Goal: Navigation & Orientation: Find specific page/section

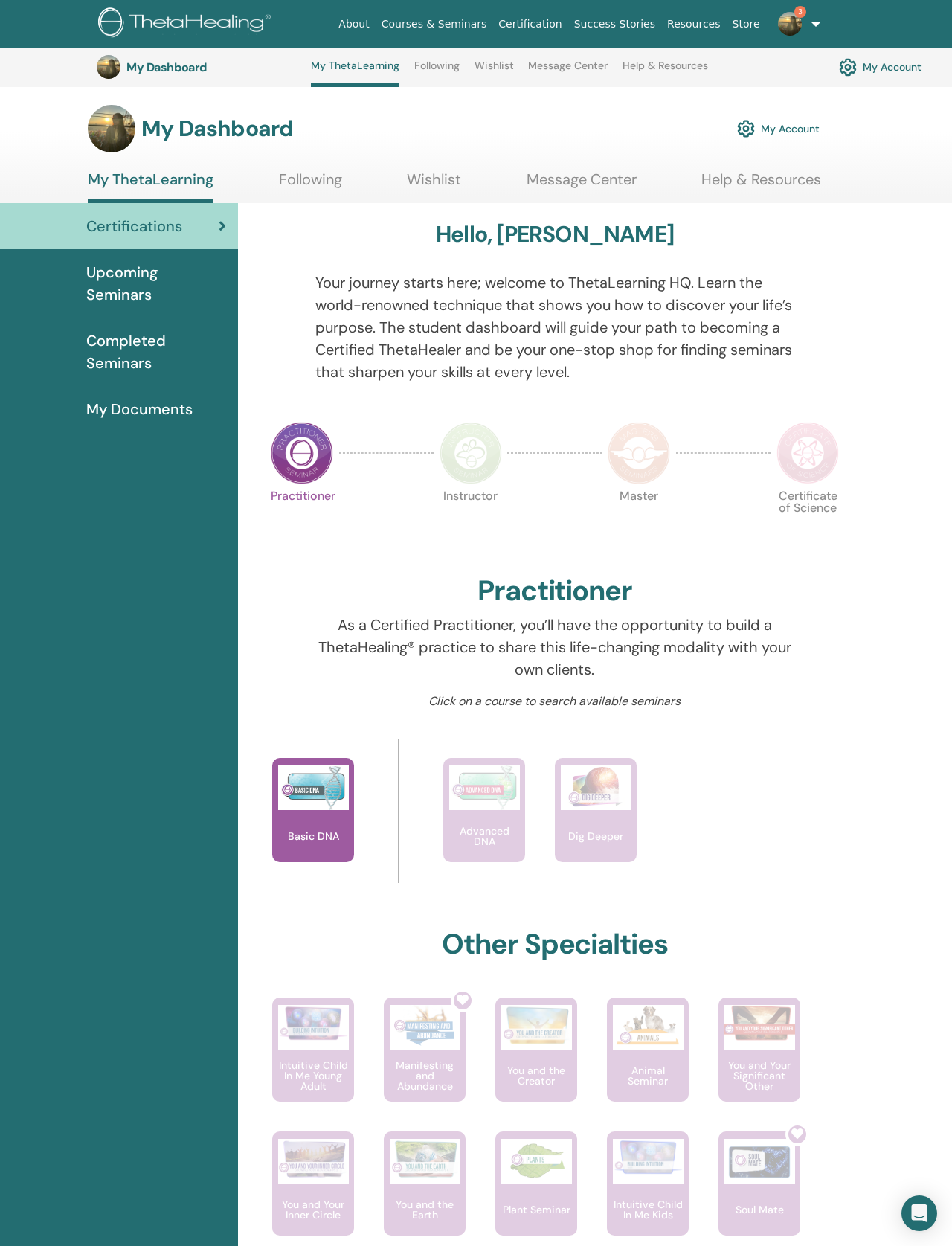
scroll to position [422, 89]
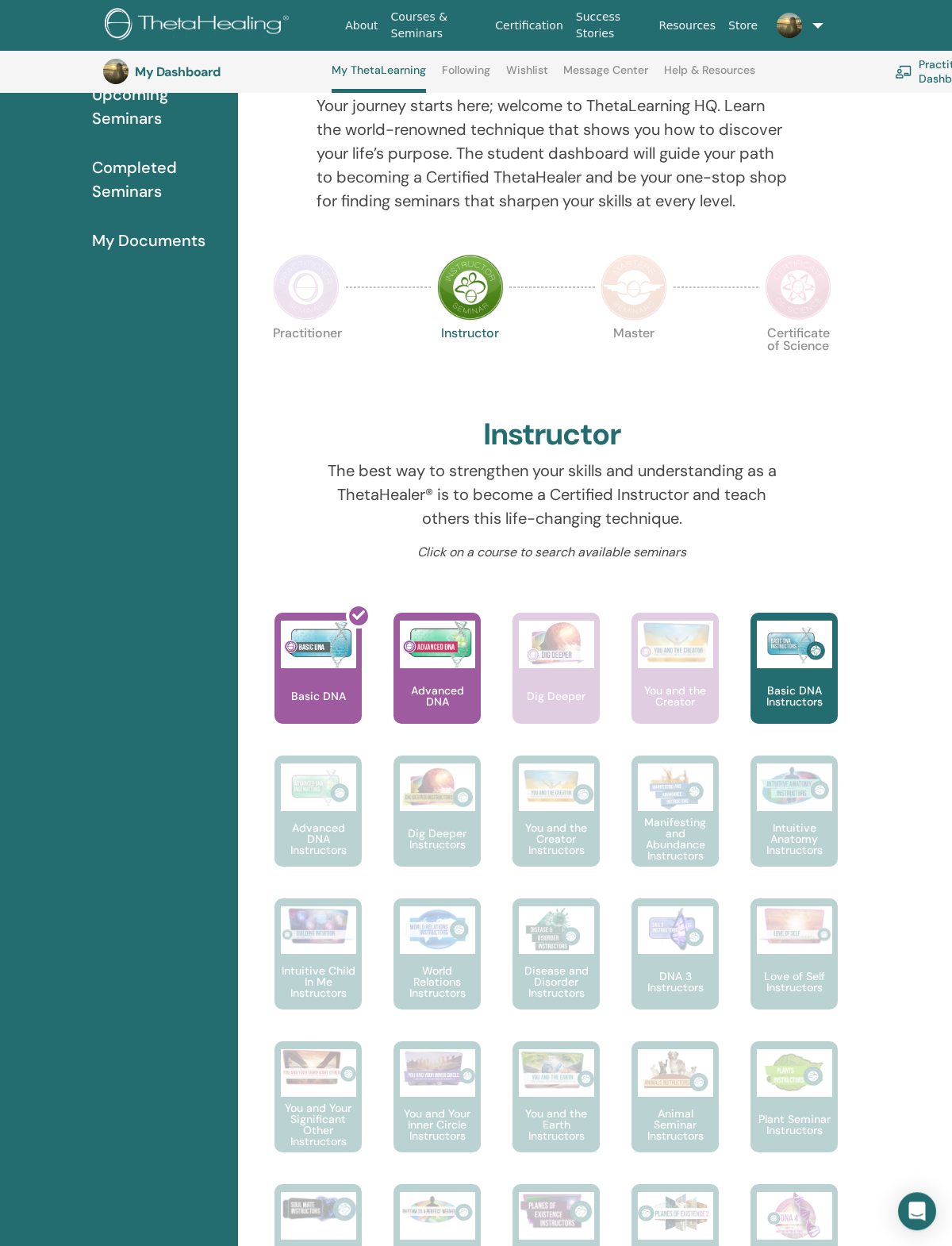
scroll to position [186, 0]
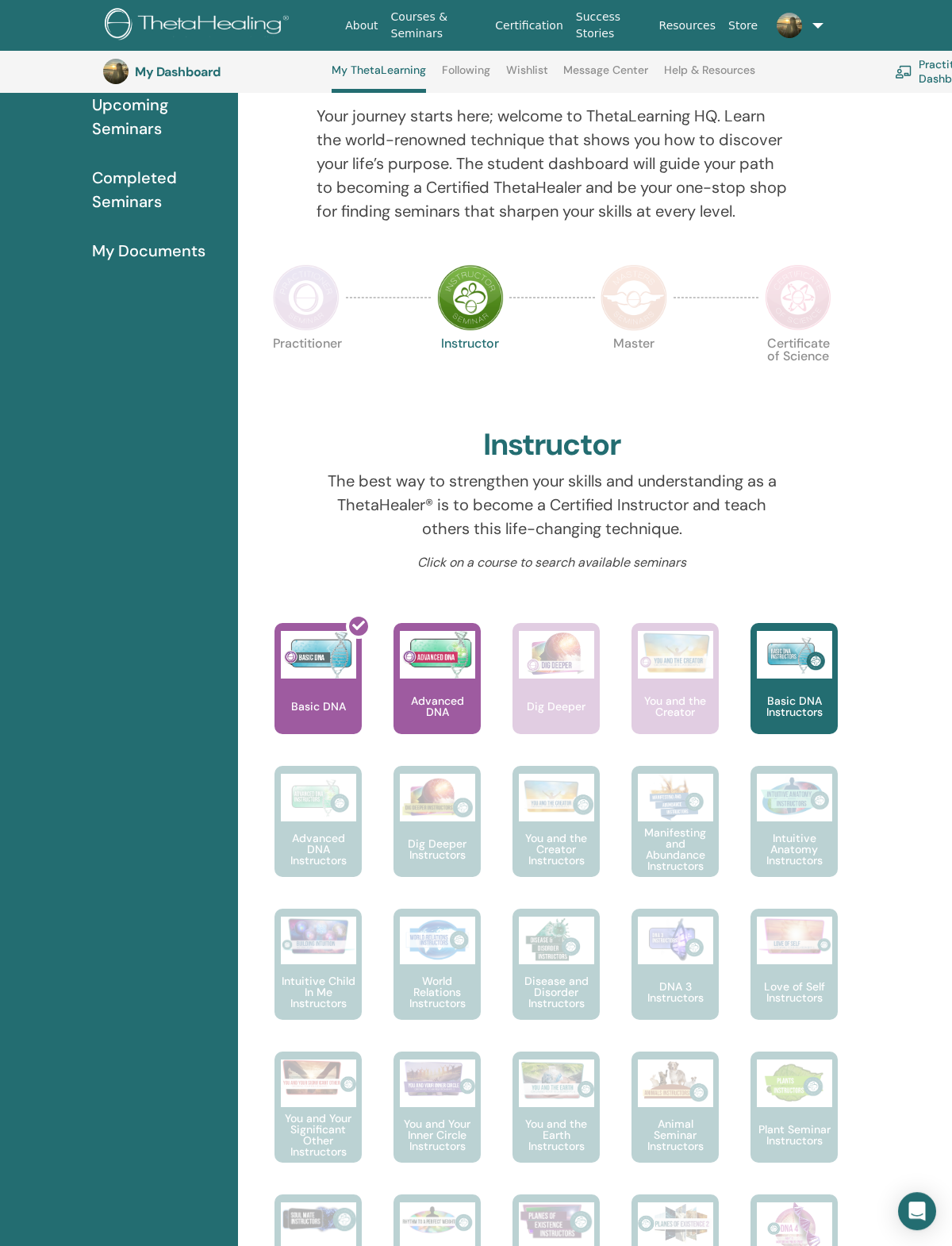
click at [324, 313] on img at bounding box center [306, 297] width 67 height 67
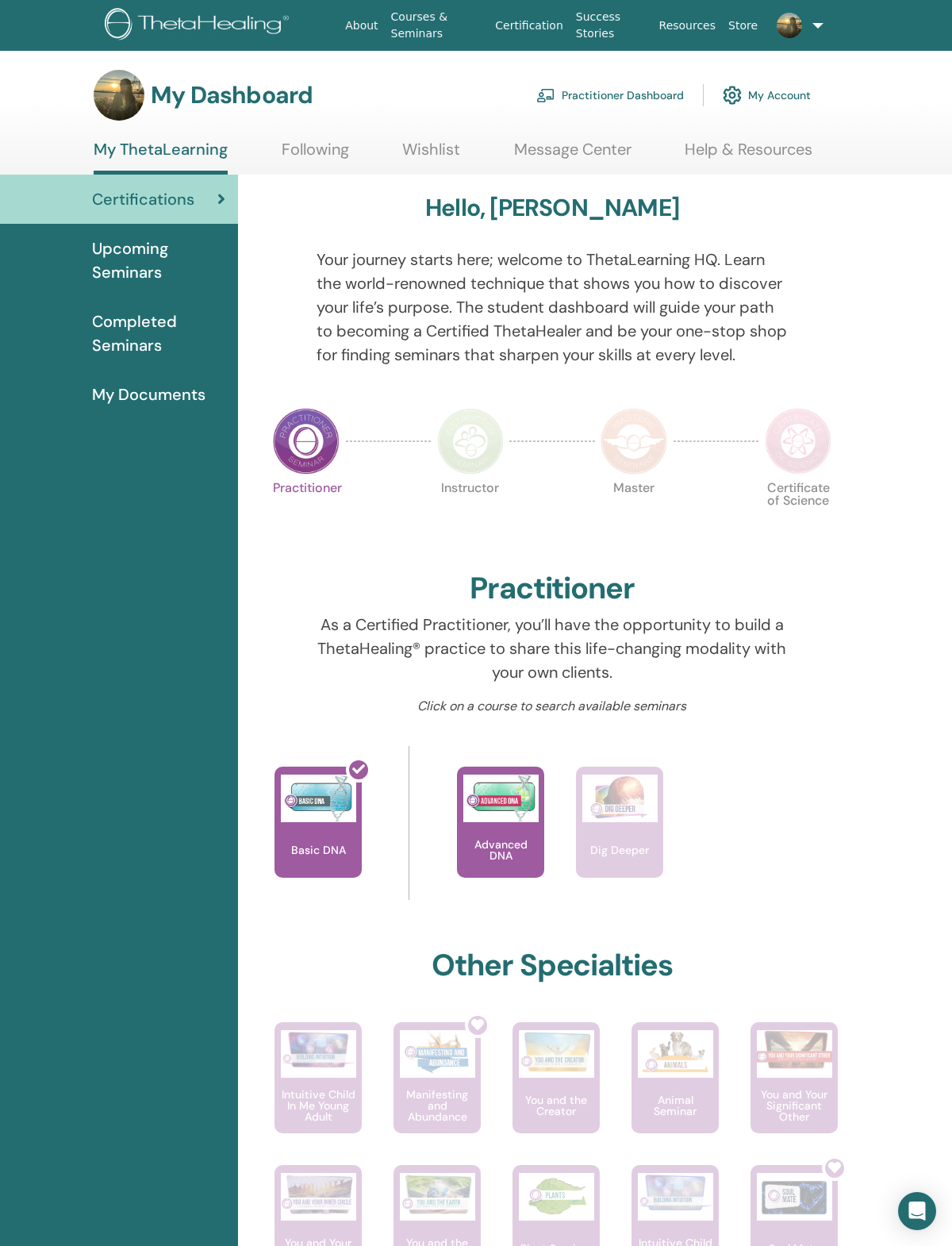
click at [795, 27] on img at bounding box center [789, 25] width 25 height 25
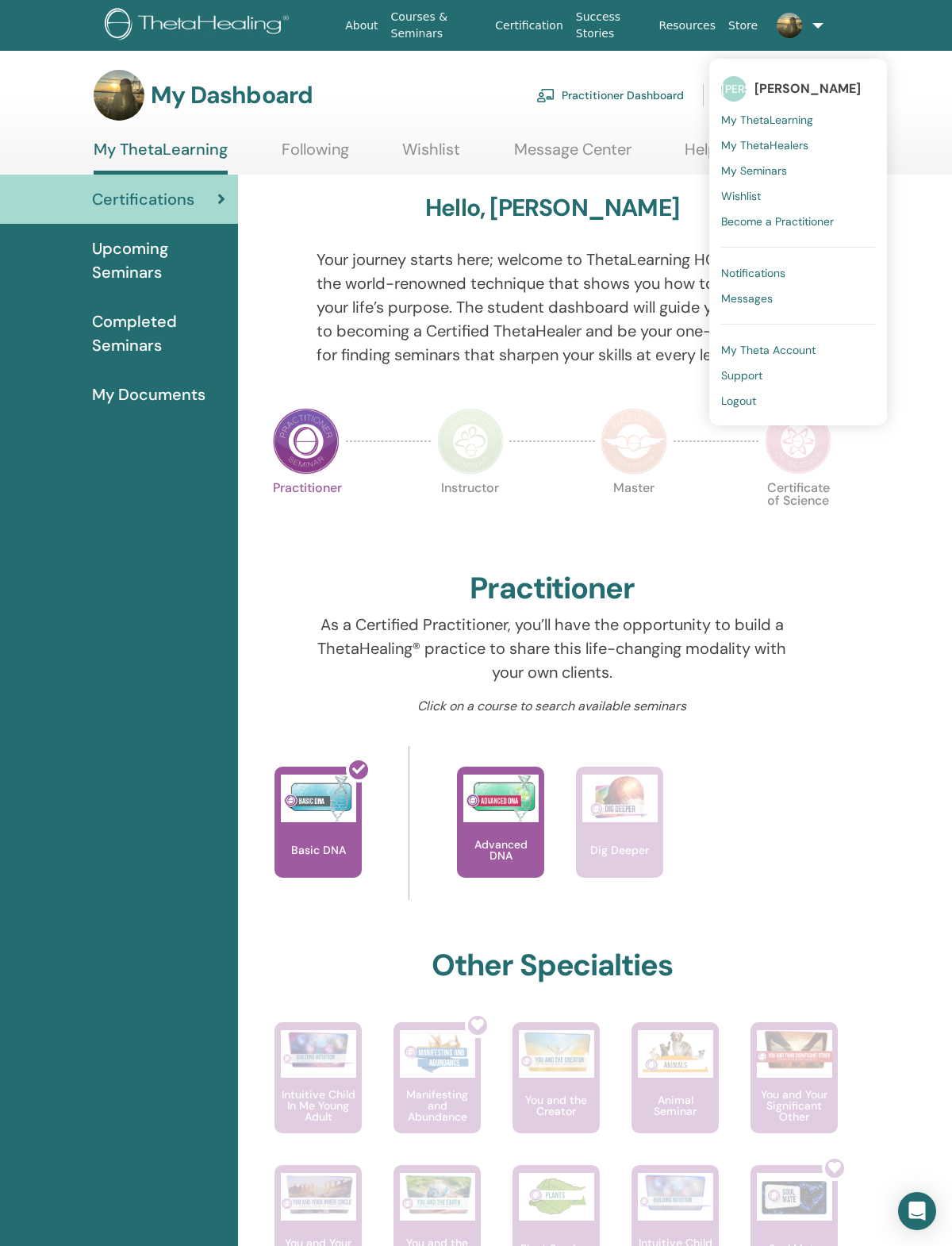
click at [781, 113] on span "My ThetaLearning" at bounding box center [767, 120] width 92 height 15
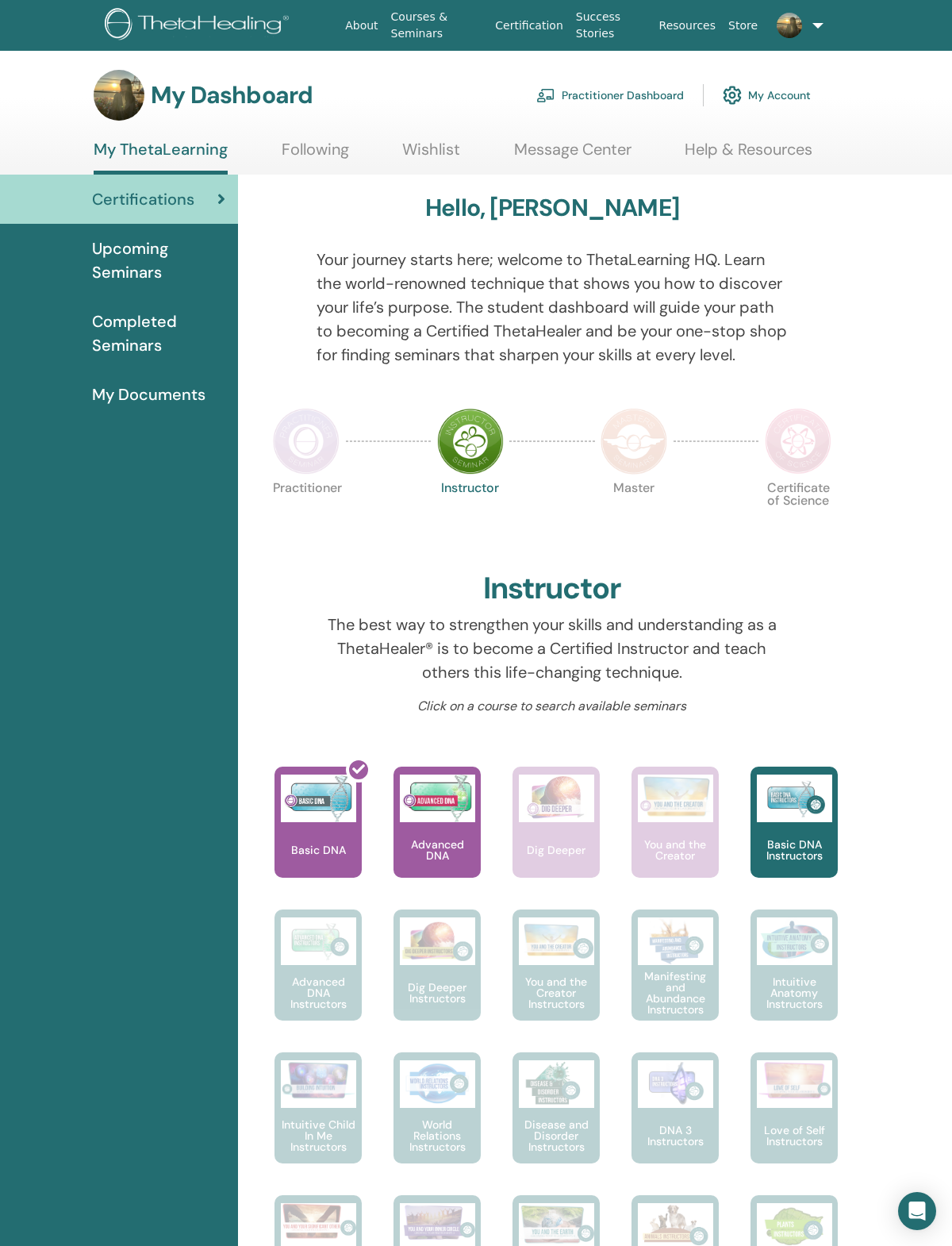
click at [250, 96] on h3 "My Dashboard" at bounding box center [232, 94] width 162 height 28
click at [272, 117] on div "My Dashboard Practitioner Dashboard My Account" at bounding box center [452, 94] width 718 height 51
click at [782, 83] on link "My Account" at bounding box center [766, 94] width 88 height 35
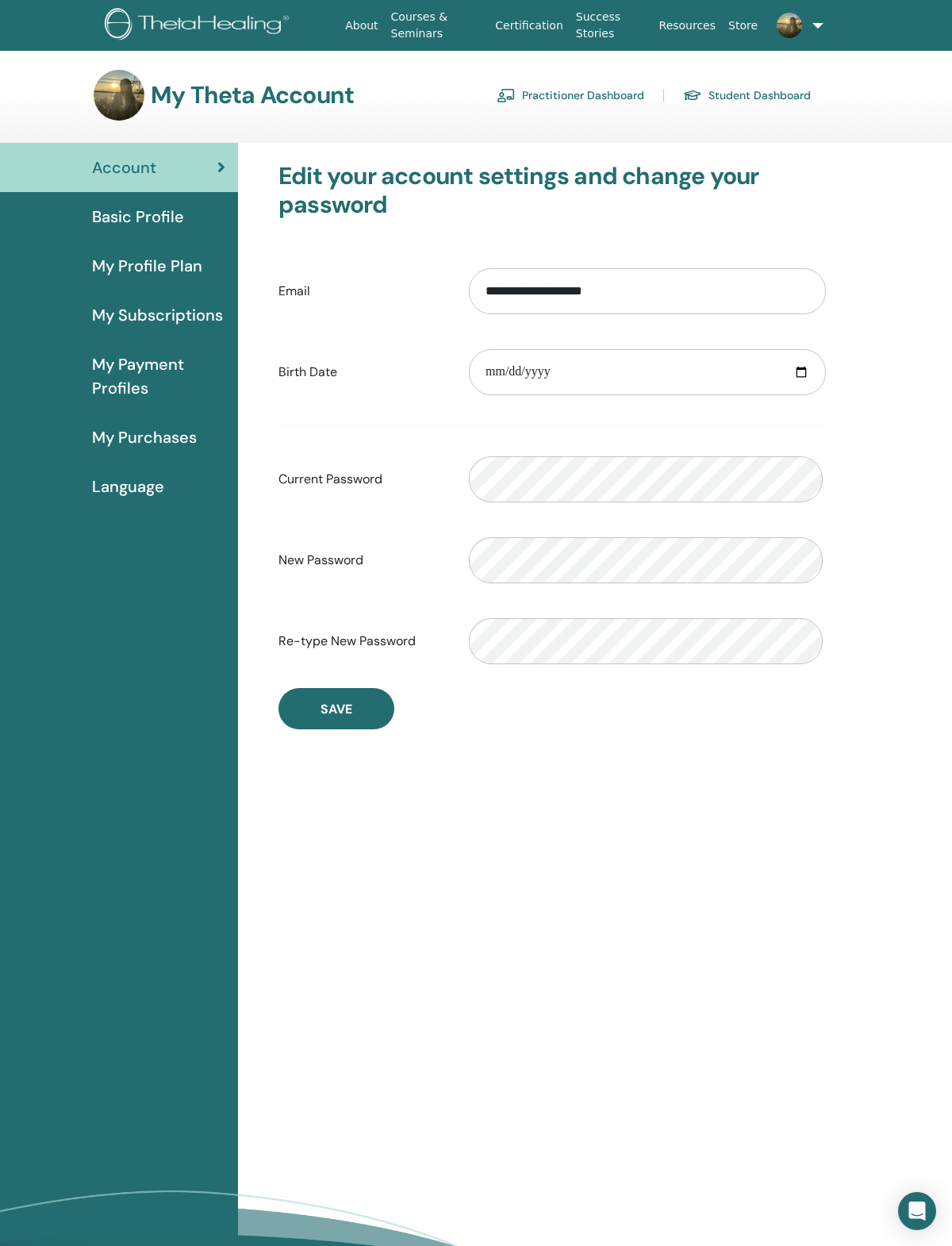
click at [602, 87] on link "Practitioner Dashboard" at bounding box center [570, 94] width 148 height 25
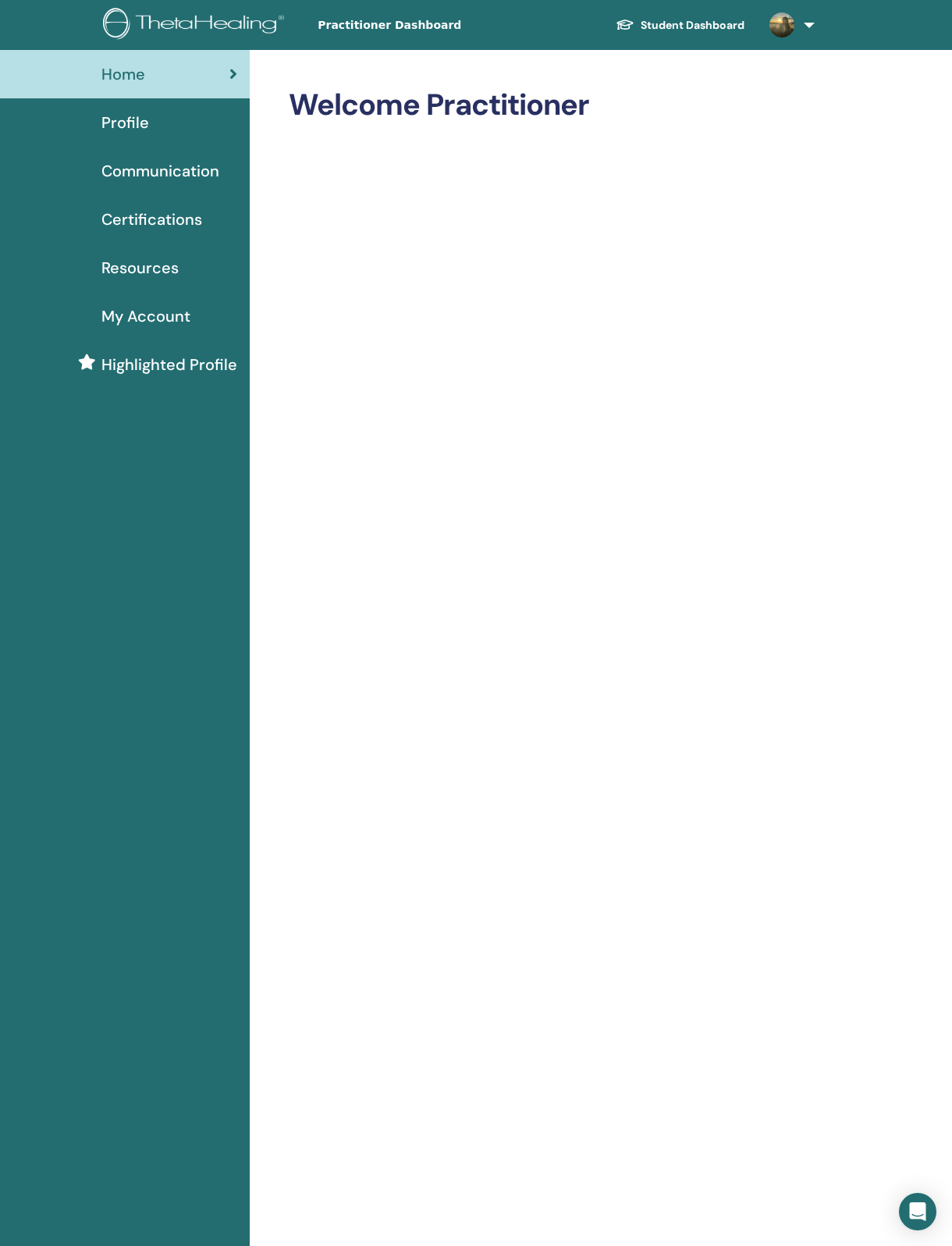
click at [125, 133] on span "Profile" at bounding box center [125, 122] width 48 height 23
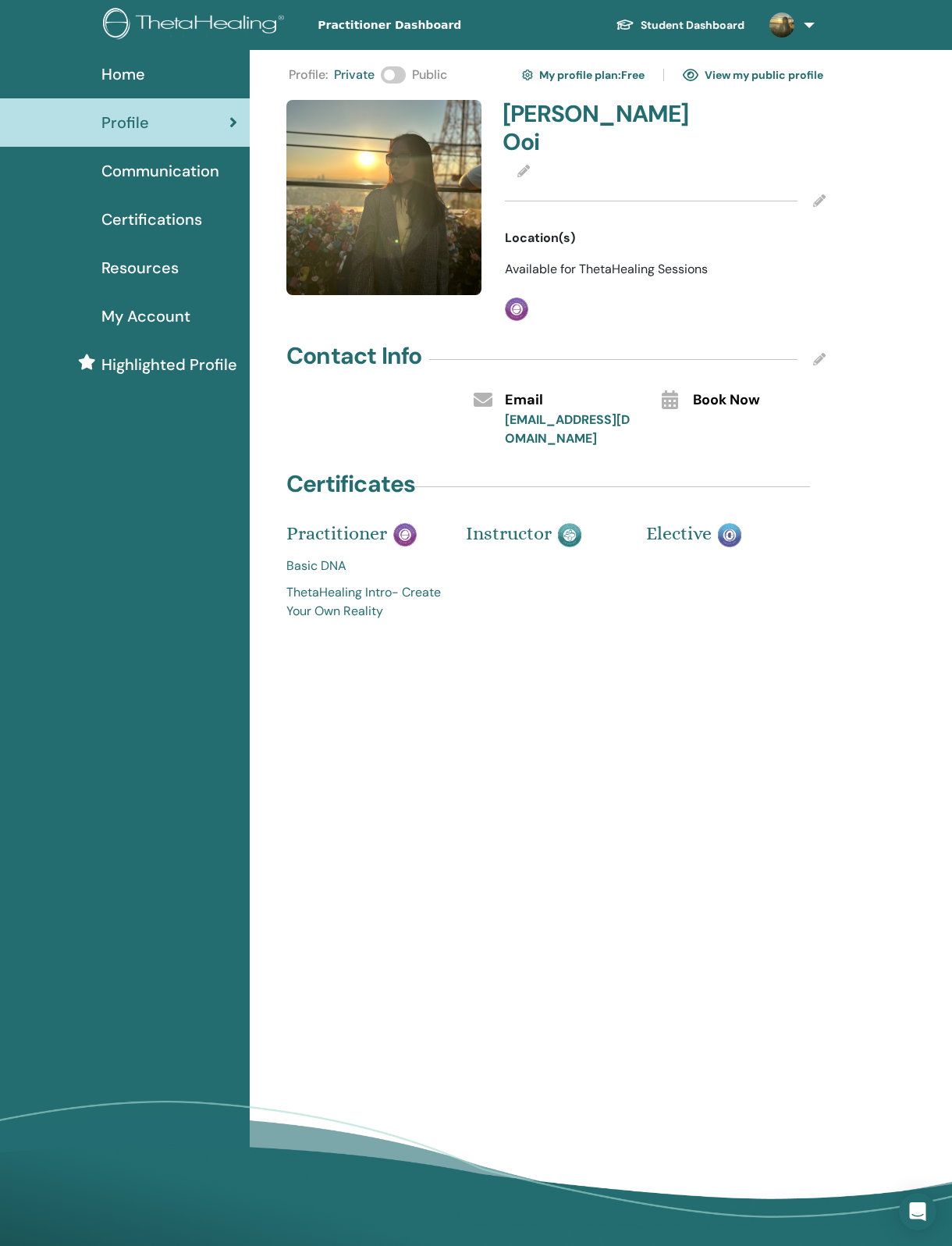
click at [175, 171] on span "Communication" at bounding box center [160, 171] width 118 height 23
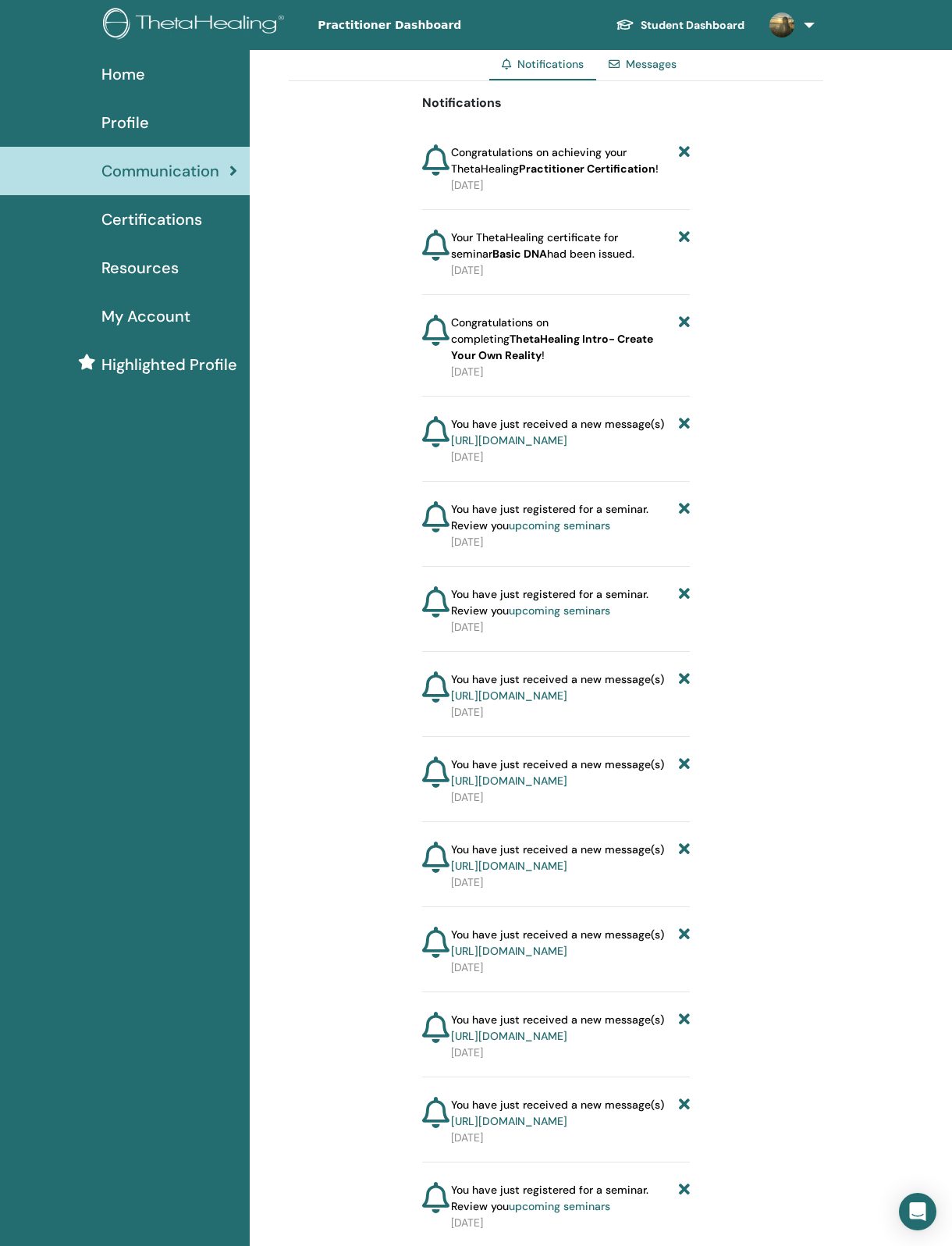
click at [172, 231] on span "Certifications" at bounding box center [152, 218] width 101 height 23
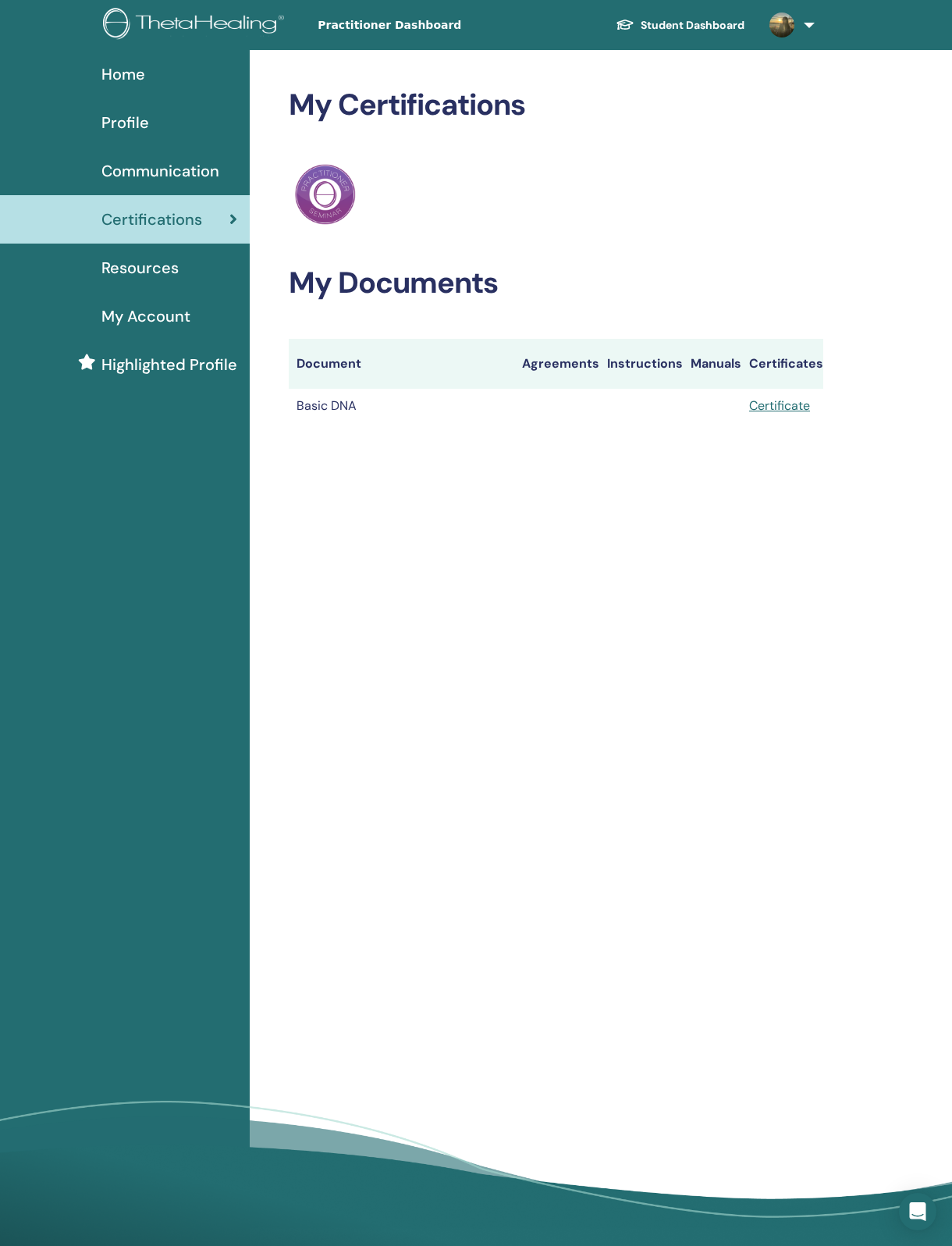
click at [173, 280] on span "Resources" at bounding box center [140, 267] width 77 height 23
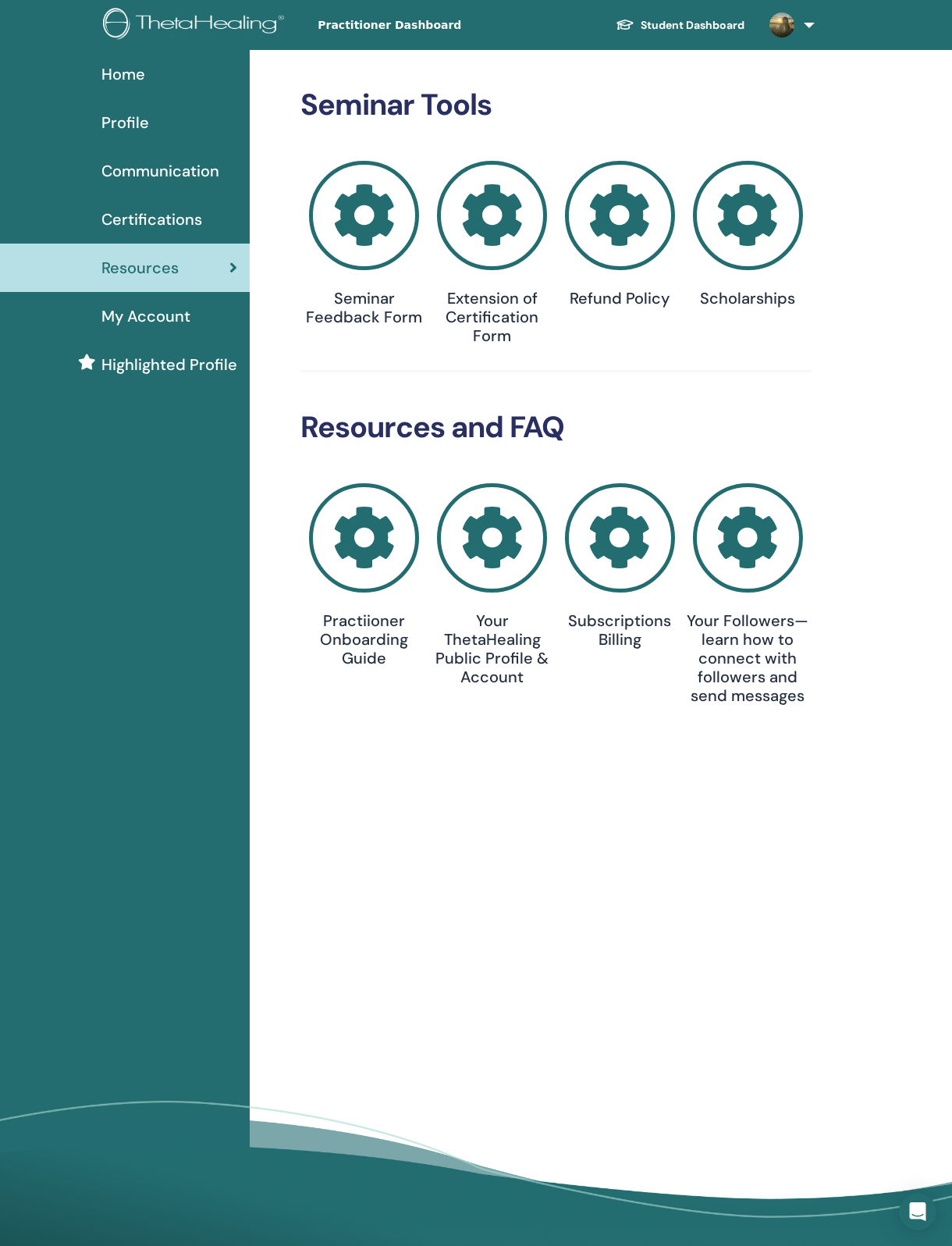
click at [175, 327] on span "My Account" at bounding box center [146, 315] width 89 height 23
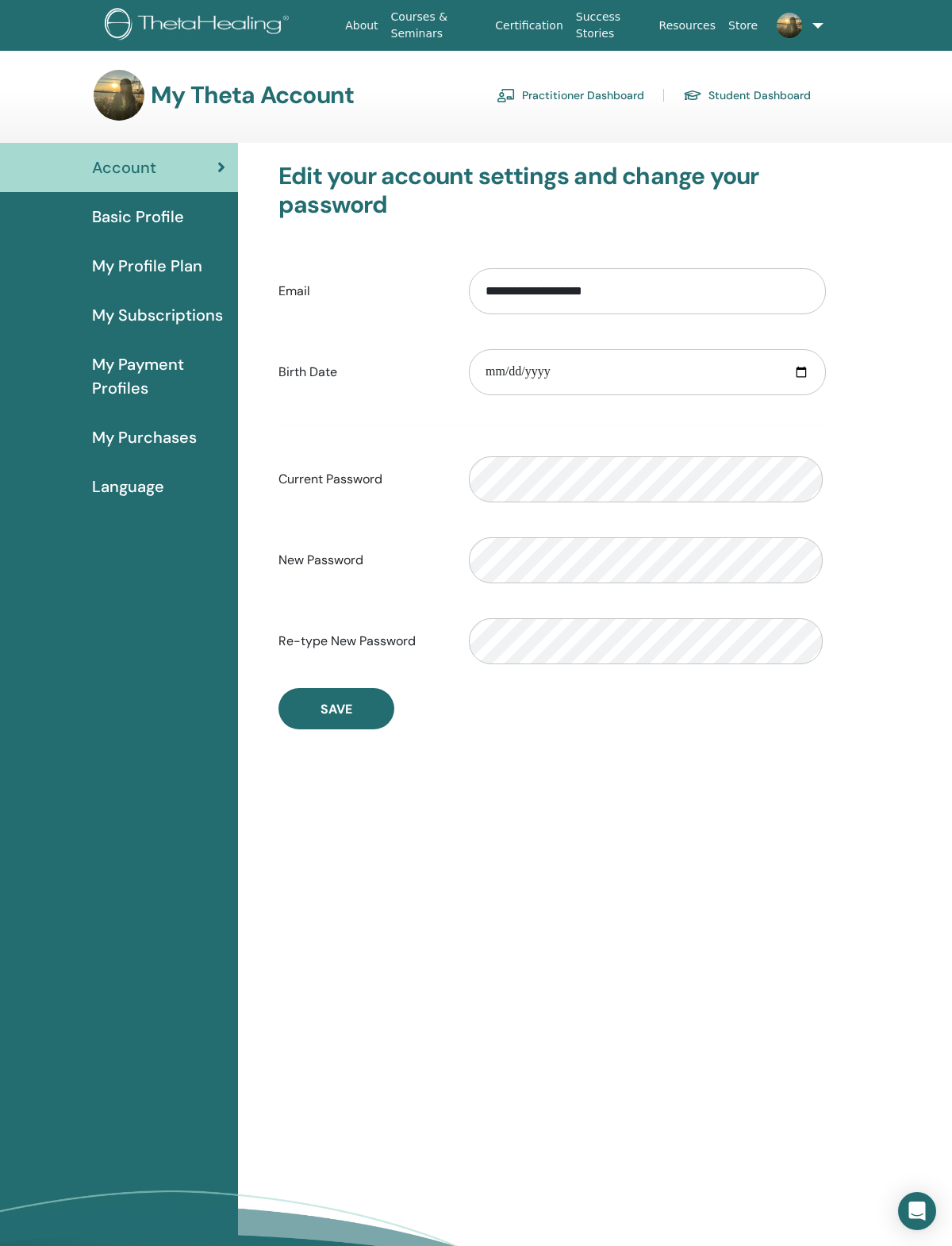
click at [773, 99] on link "Student Dashboard" at bounding box center [747, 94] width 128 height 25
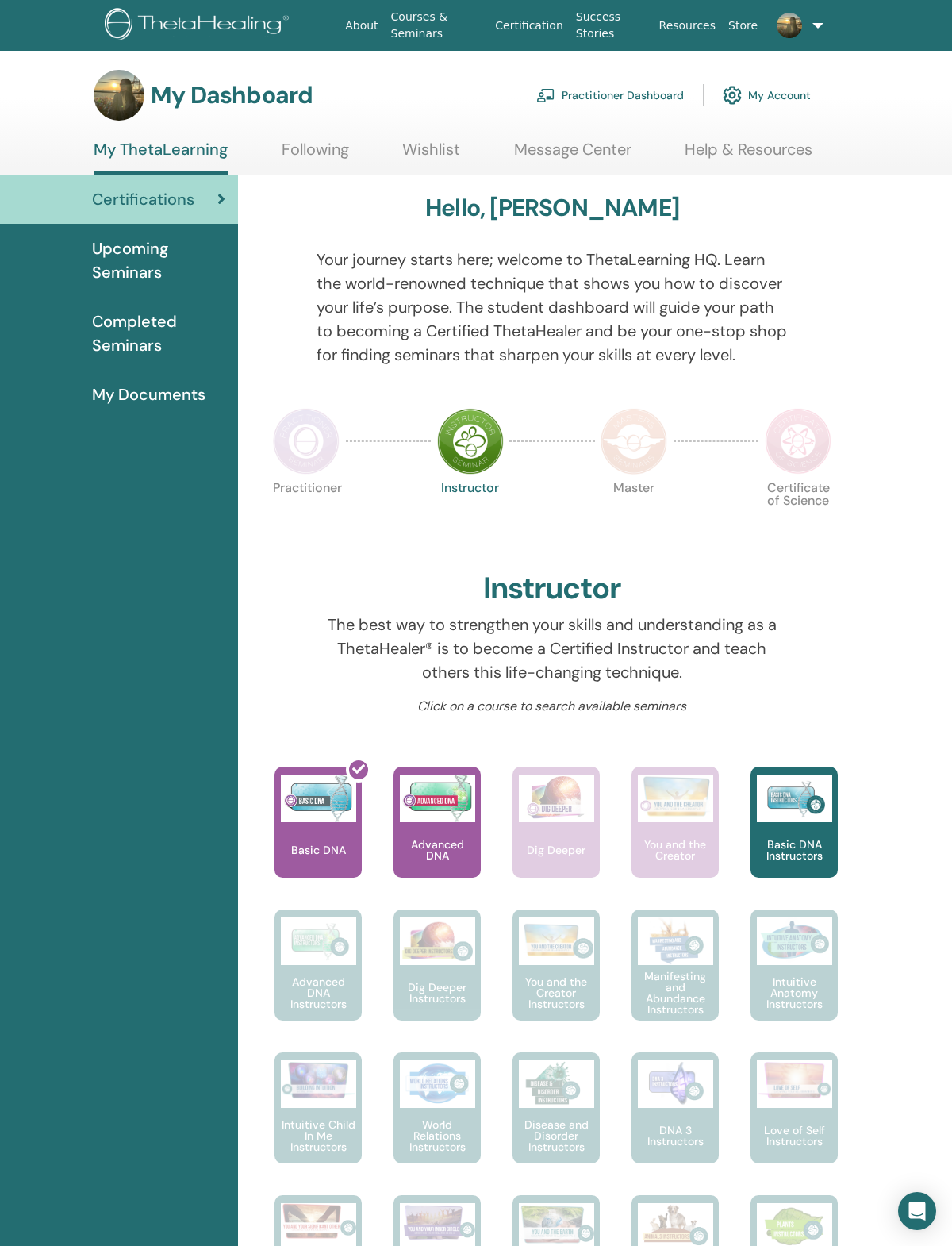
scroll to position [40, 0]
